Goal: Task Accomplishment & Management: Use online tool/utility

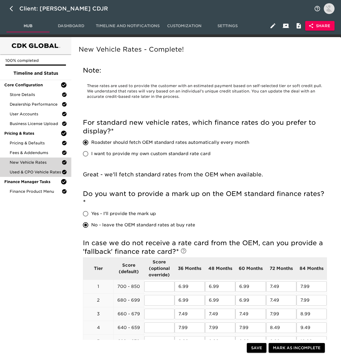
click at [36, 173] on span "Used & CPO Vehicle Rates" at bounding box center [36, 172] width 52 height 5
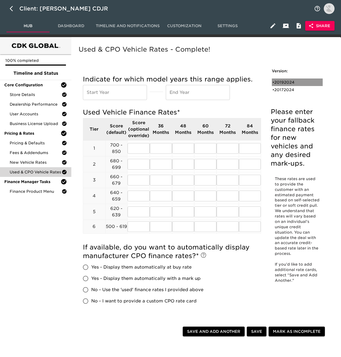
click at [293, 83] on div "• 20192024" at bounding box center [293, 82] width 42 height 5
type input "2019"
type input "2024"
radio input "true"
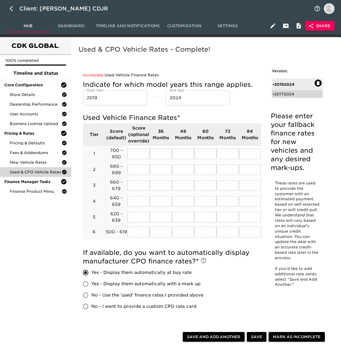
click at [283, 91] on div "• 20172024" at bounding box center [293, 93] width 42 height 5
type input "2017"
radio input "false"
radio input "true"
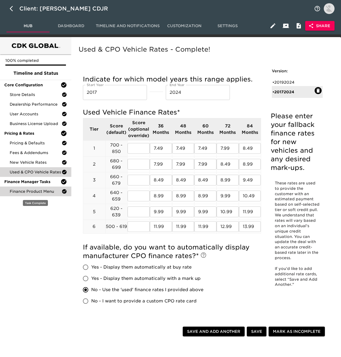
click at [52, 191] on span "Finance Product Menu" at bounding box center [36, 191] width 52 height 5
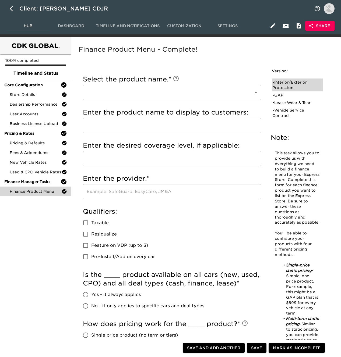
click at [287, 83] on div "• Interior/Exterior Protection" at bounding box center [293, 85] width 42 height 11
type input "Interior/Exterior Protection"
type input "Zurich Shield"
type input "[GEOGRAPHIC_DATA]"
checkbox input "true"
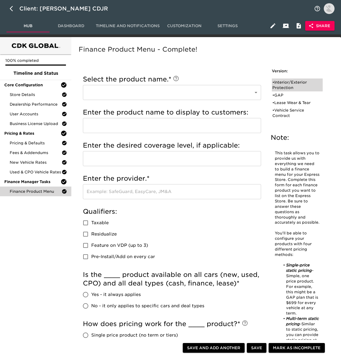
radio input "true"
type input "$899"
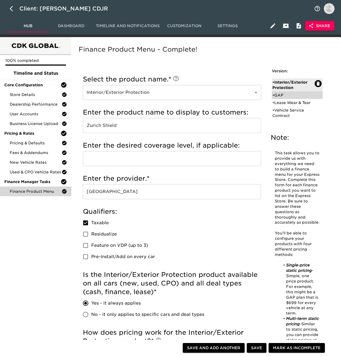
click at [290, 95] on div "• GAP" at bounding box center [293, 95] width 42 height 5
type input "GAP"
type input "Zurich GAP Insurance"
checkbox input "false"
radio input "false"
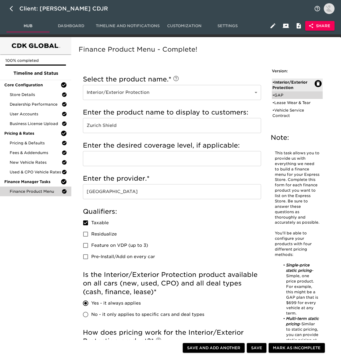
radio input "true"
checkbox input "true"
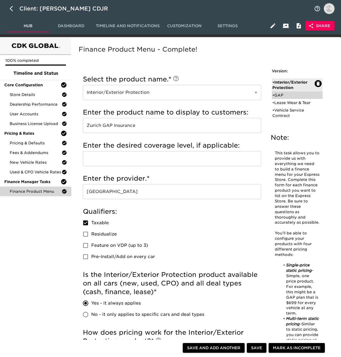
radio input "true"
type input "$995"
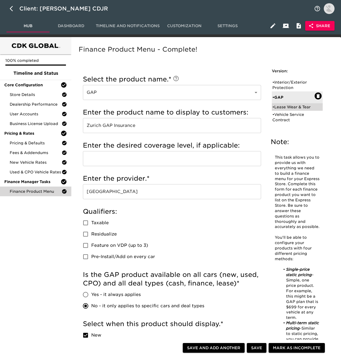
click at [283, 105] on div "• Lease Wear & Tear" at bounding box center [293, 106] width 42 height 5
type input "Lease Wear & Tear"
type input "Zurich Lease Wear and Use"
checkbox input "true"
radio input "true"
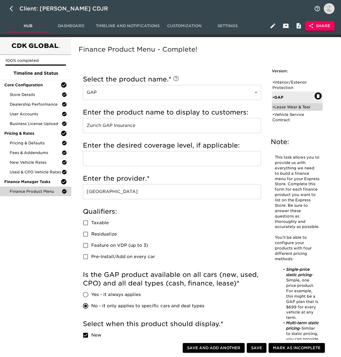
checkbox input "true"
checkbox input "false"
checkbox input "true"
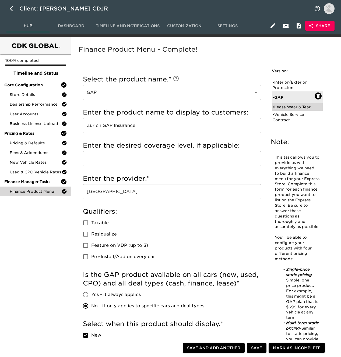
radio input "true"
type input "$899"
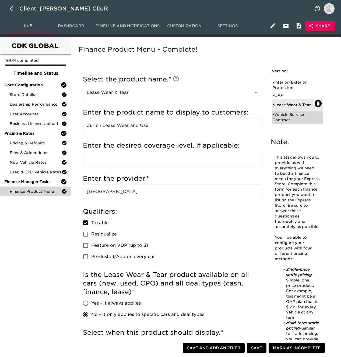
click at [288, 115] on div "• Vehicle Service Contract" at bounding box center [293, 117] width 42 height 11
type input "Vehicle Service Contract"
type input "Zurich Service Contract"
type input "Full-Comprehensive"
checkbox input "true"
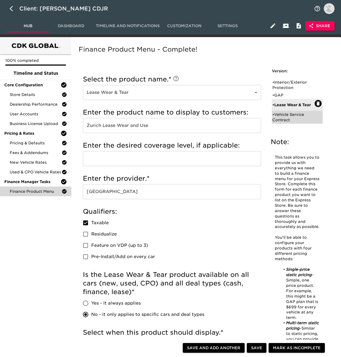
radio input "true"
checkbox input "true"
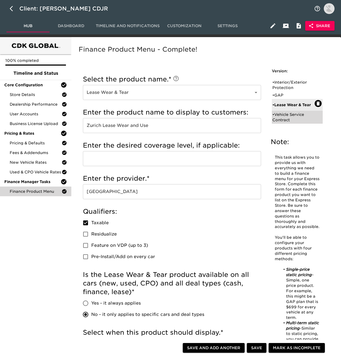
checkbox input "true"
checkbox input "false"
radio input "false"
radio input "true"
type input "BPAAMSD"
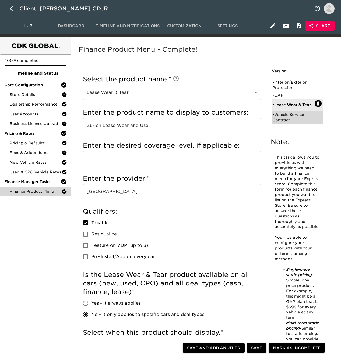
radio input "true"
type input "+$2000"
